Goal: Task Accomplishment & Management: Complete application form

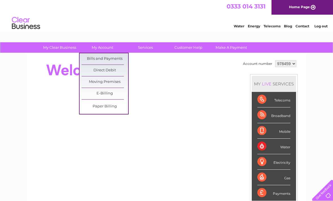
click at [110, 82] on link "Moving Premises" at bounding box center [105, 81] width 47 height 11
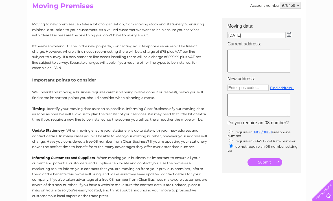
scroll to position [62, 0]
click at [256, 60] on textarea at bounding box center [258, 61] width 63 height 23
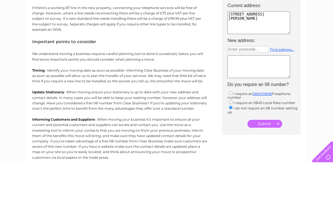
type textarea "12 Broadwater boulevard Worthing BN14 8JE"
click at [247, 85] on input "Enter postcode..." at bounding box center [247, 88] width 41 height 6
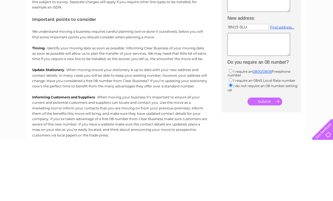
type input "BN15 0LU"
click at [283, 86] on link "Find address..." at bounding box center [282, 88] width 24 height 4
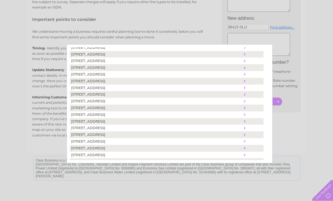
scroll to position [69, 0]
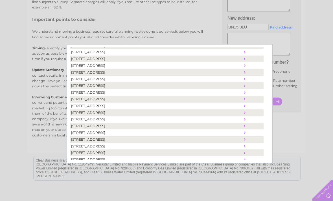
click at [133, 129] on td "53, Hillrise Avenue, Sompting, Lancing, United Kingdom, BN15 0LU" at bounding box center [156, 132] width 173 height 7
type textarea "53 Hillrise Avenue Sompting Lancing United Kingdom BN15 0LU"
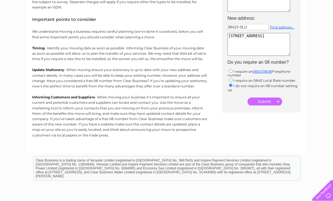
click at [272, 104] on input "submit" at bounding box center [264, 102] width 35 height 8
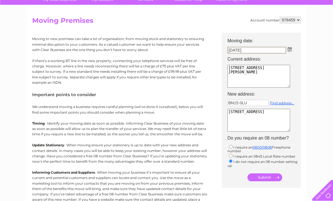
click at [289, 49] on img at bounding box center [289, 49] width 4 height 5
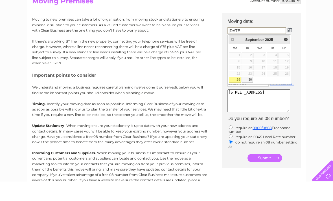
click at [236, 96] on link "29" at bounding box center [235, 99] width 12 height 6
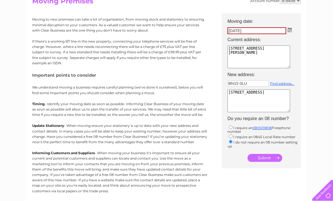
click at [271, 161] on input "submit" at bounding box center [264, 158] width 35 height 8
click at [269, 162] on input "submit" at bounding box center [264, 158] width 35 height 8
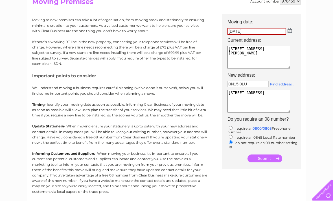
scroll to position [65, 0]
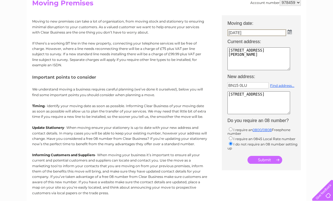
click at [289, 31] on img at bounding box center [289, 32] width 4 height 5
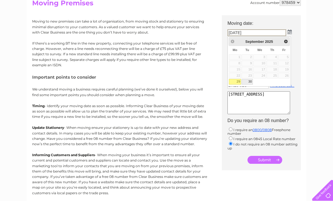
click at [247, 81] on link "30" at bounding box center [246, 82] width 11 height 6
type input "30/09/2025"
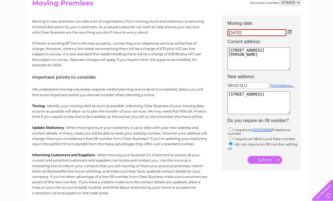
click at [274, 164] on input "submit" at bounding box center [264, 160] width 35 height 8
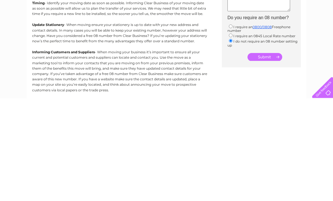
scroll to position [79, 0]
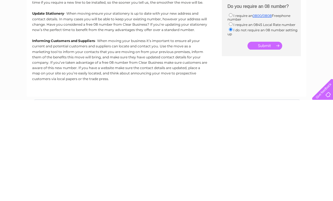
click at [268, 143] on input "submit" at bounding box center [264, 147] width 35 height 8
click at [262, 143] on input "submit" at bounding box center [264, 147] width 35 height 8
click at [270, 143] on input "submit" at bounding box center [264, 147] width 35 height 8
click at [266, 143] on input "submit" at bounding box center [264, 147] width 35 height 8
click at [269, 143] on input "submit" at bounding box center [264, 147] width 35 height 8
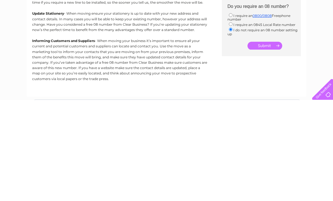
click at [270, 143] on input "submit" at bounding box center [264, 147] width 35 height 8
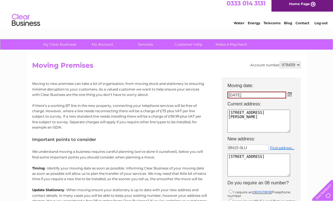
scroll to position [0, 0]
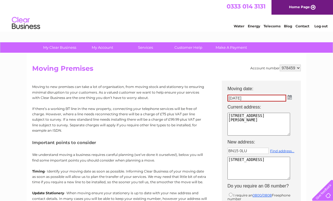
click at [293, 68] on select "978459" at bounding box center [290, 68] width 21 height 7
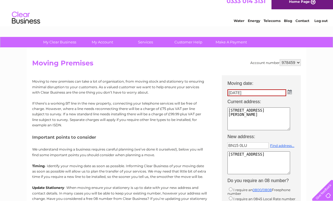
scroll to position [6, 0]
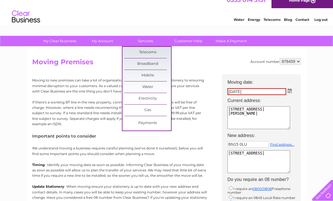
click at [196, 40] on link "Customer Help" at bounding box center [188, 41] width 47 height 10
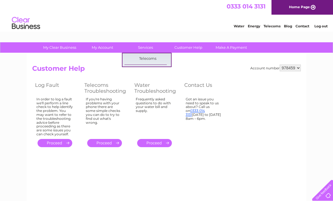
click at [299, 27] on link "Contact" at bounding box center [302, 26] width 14 height 4
